Goal: Find contact information: Find contact information

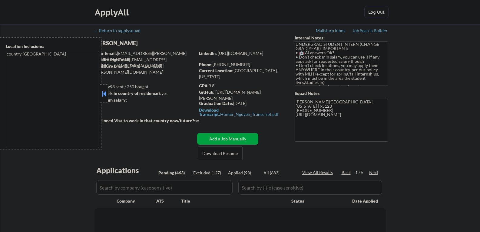
click at [104, 96] on button at bounding box center [104, 93] width 7 height 9
select select ""pending""
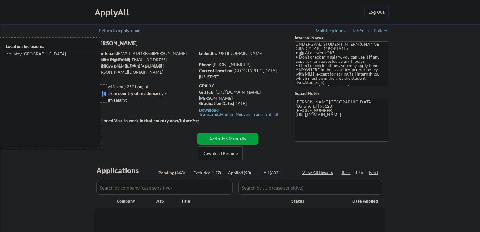
select select ""pending""
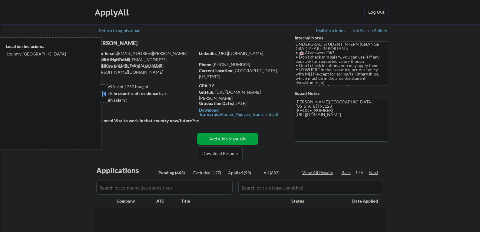
select select ""pending""
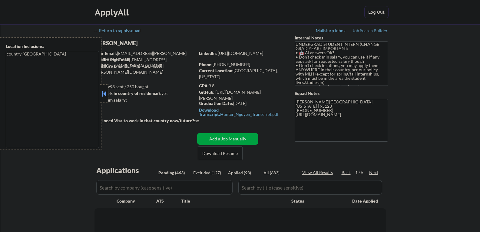
select select ""pending""
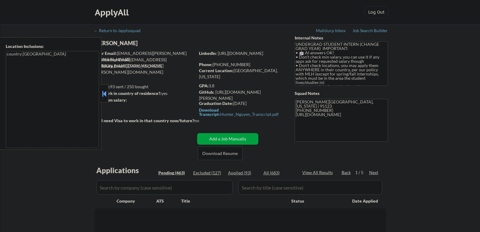
select select ""pending""
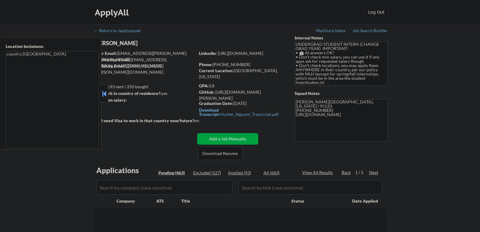
select select ""pending""
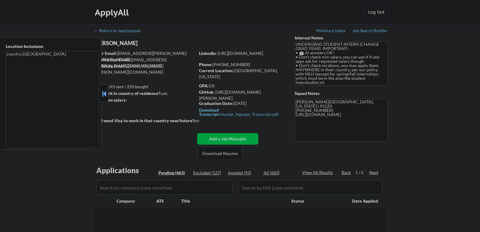
select select ""pending""
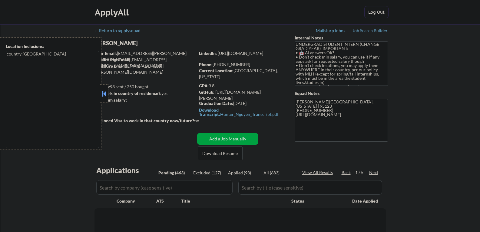
select select ""pending""
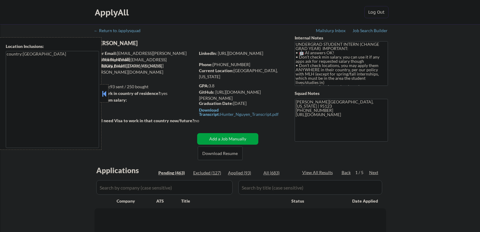
select select ""pending""
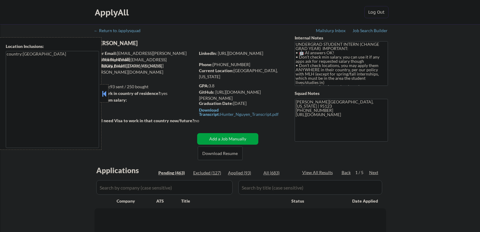
select select ""pending""
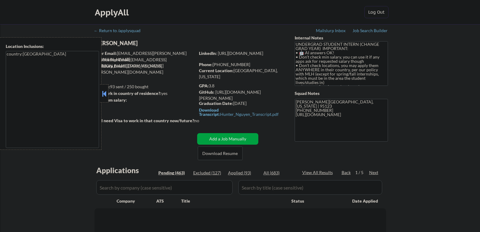
select select ""pending""
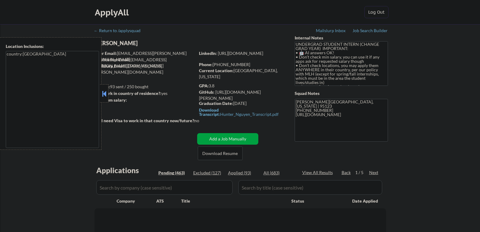
select select ""pending""
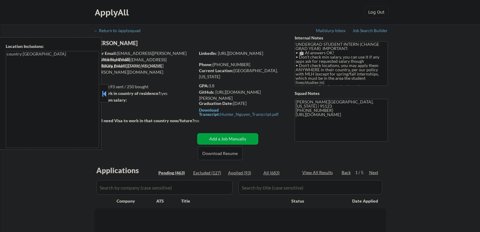
select select ""pending""
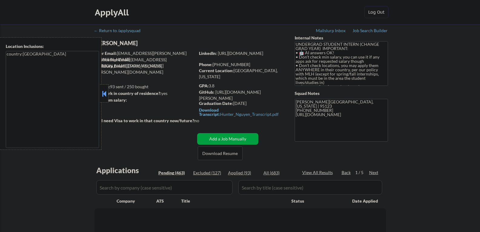
select select ""pending""
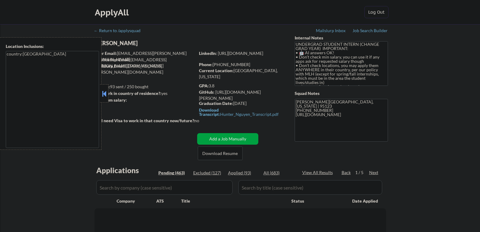
select select ""pending""
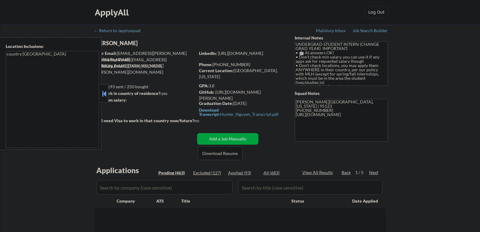
select select ""pending""
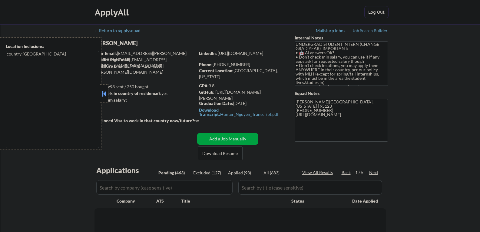
select select ""pending""
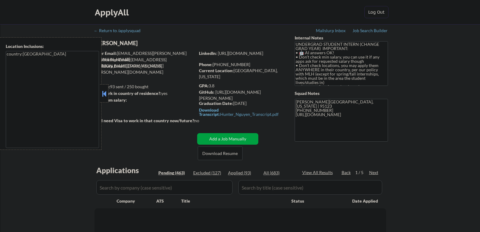
select select ""pending""
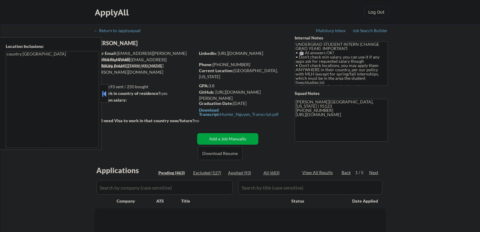
select select ""pending""
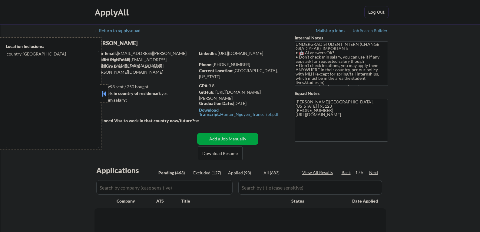
select select ""pending""
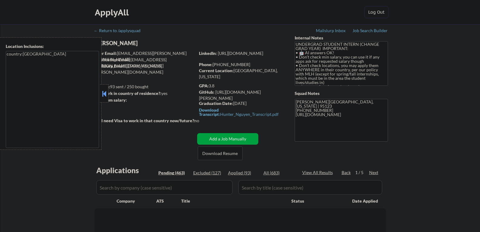
select select ""pending""
click at [146, 43] on div "[PERSON_NAME]" at bounding box center [157, 43] width 125 height 8
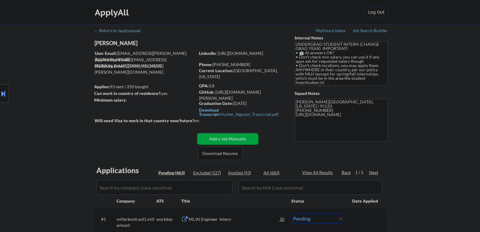
click at [122, 42] on div "[PERSON_NAME]" at bounding box center [157, 43] width 125 height 8
copy div "[PERSON_NAME]"
drag, startPoint x: 391, startPoint y: 34, endPoint x: 410, endPoint y: 4, distance: 35.2
